Goal: Navigation & Orientation: Find specific page/section

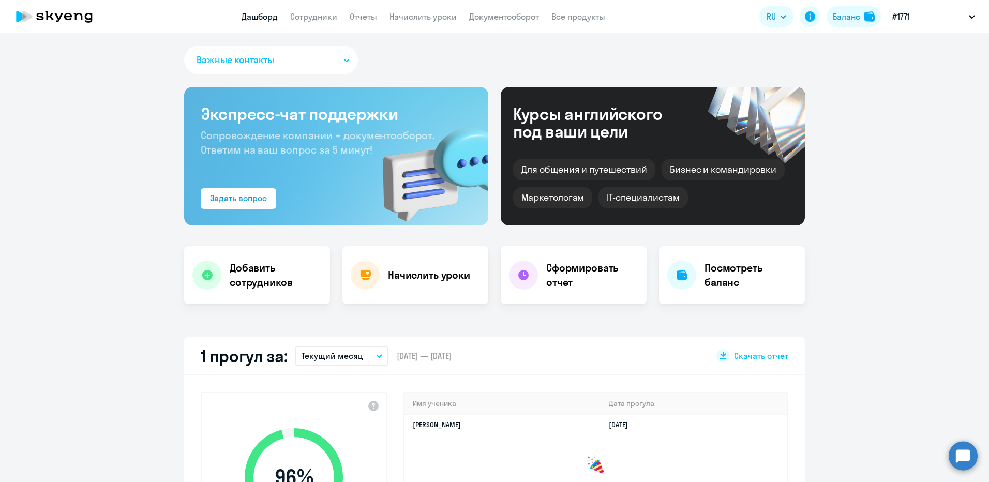
click at [456, 46] on div "Важные контакты" at bounding box center [494, 62] width 621 height 33
click at [971, 18] on icon "button" at bounding box center [972, 17] width 6 height 4
click at [321, 12] on link "Сотрудники" at bounding box center [313, 16] width 47 height 10
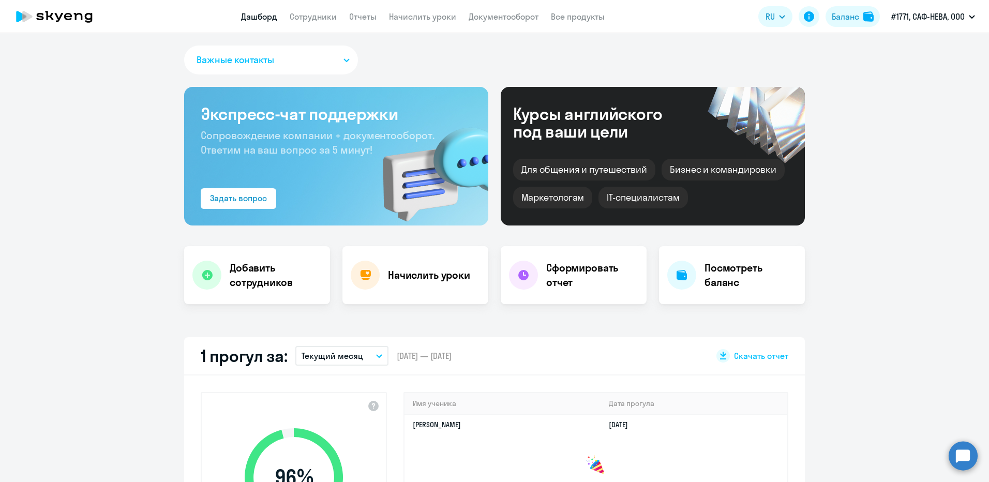
select select "30"
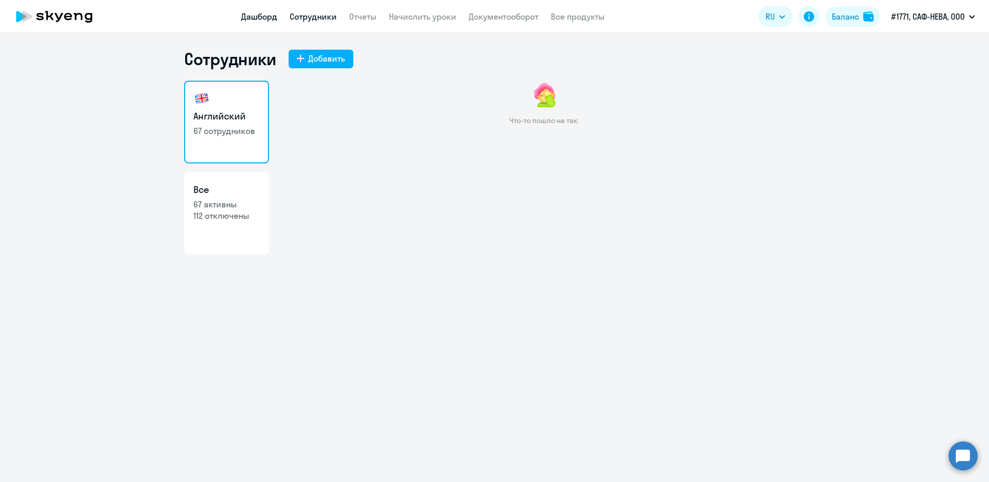
click at [258, 18] on link "Дашборд" at bounding box center [259, 16] width 36 height 10
